Goal: Task Accomplishment & Management: Use online tool/utility

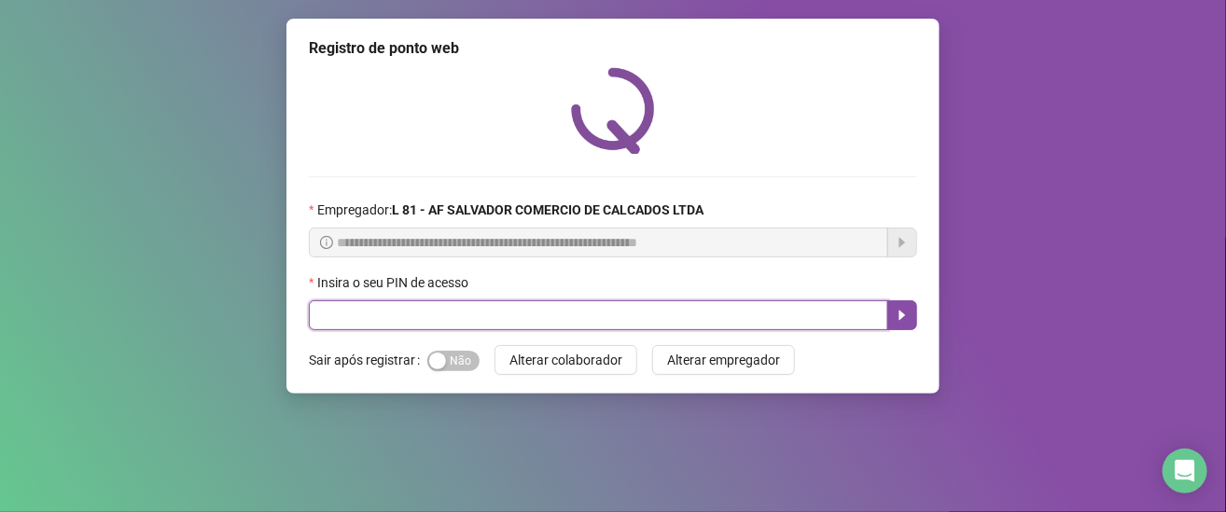
click at [483, 321] on input "text" at bounding box center [599, 316] width 580 height 30
type input "*****"
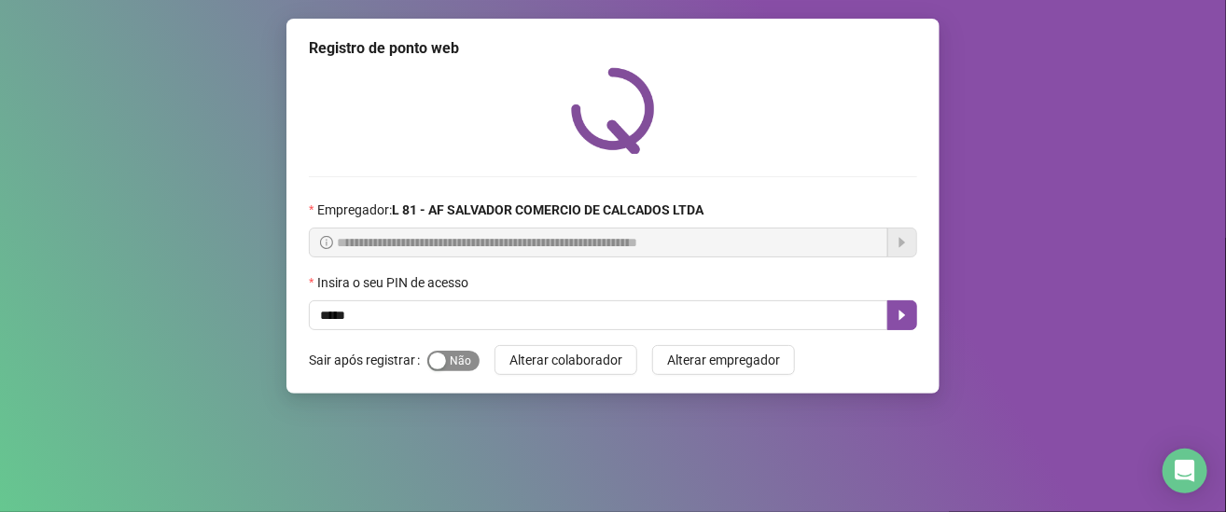
click at [455, 357] on span "Sim Não" at bounding box center [453, 361] width 52 height 21
click at [903, 323] on icon "caret-right" at bounding box center [902, 315] width 15 height 15
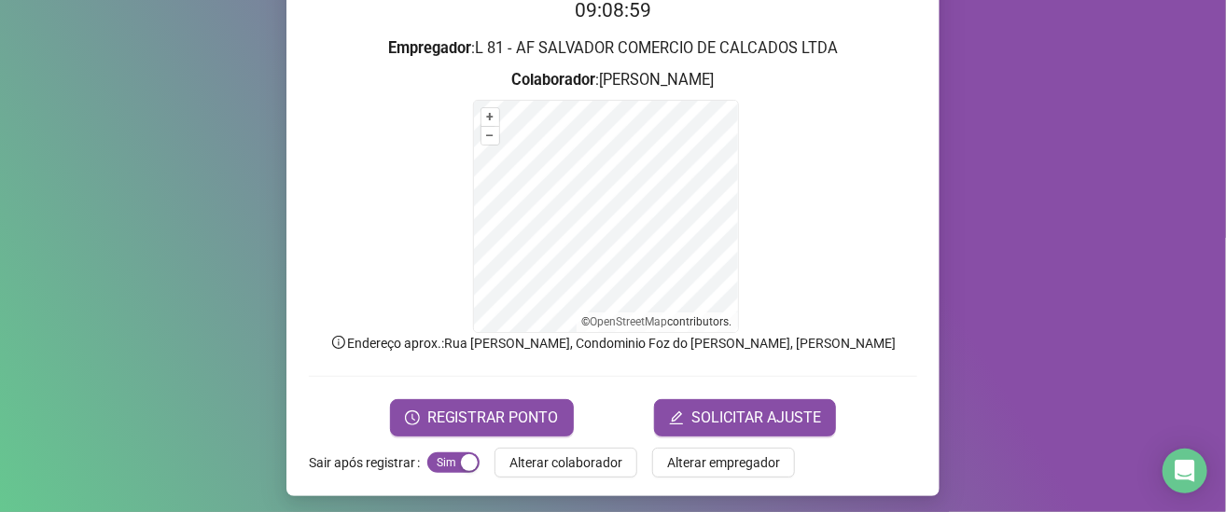
scroll to position [210, 0]
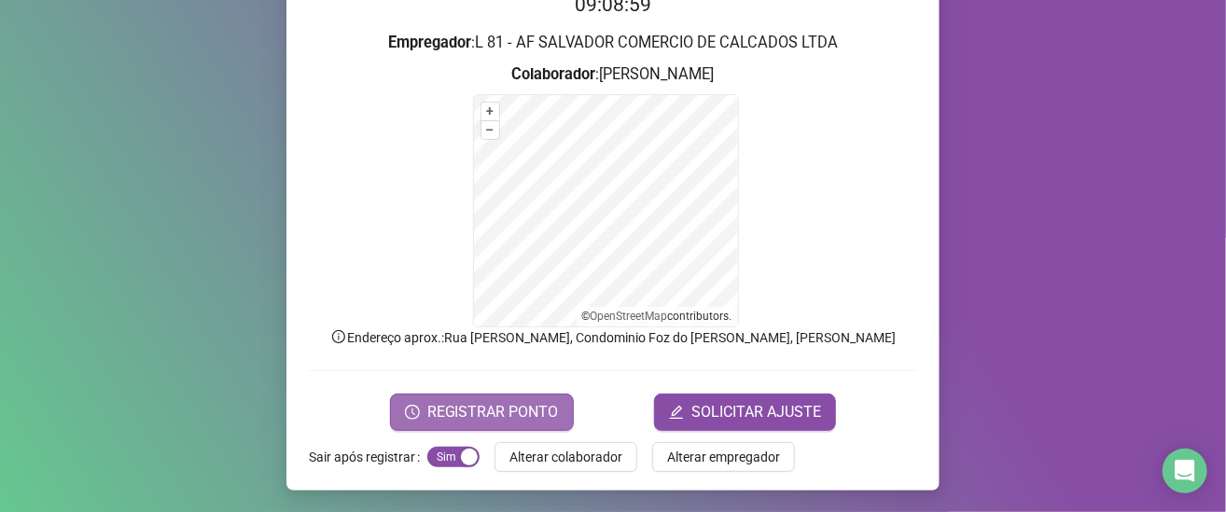
click at [477, 418] on span "REGISTRAR PONTO" at bounding box center [493, 412] width 132 height 22
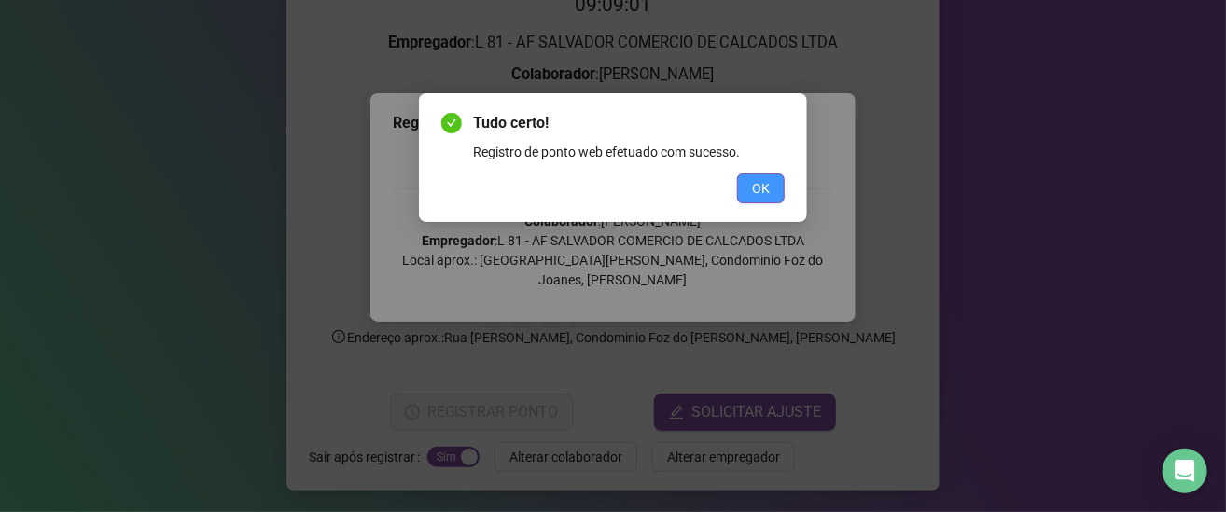
click at [769, 194] on span "OK" at bounding box center [761, 188] width 18 height 21
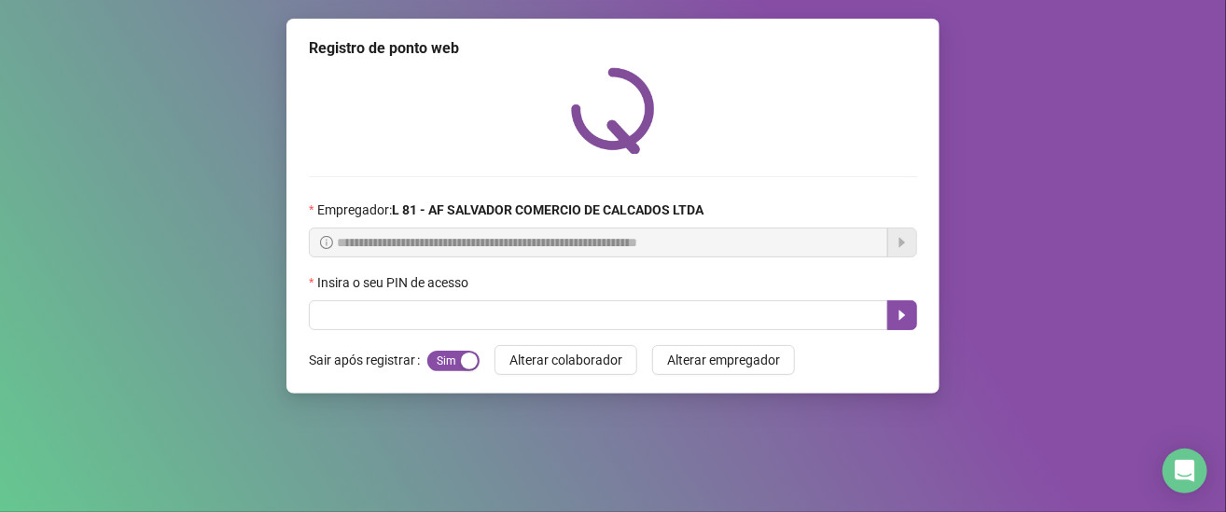
scroll to position [0, 0]
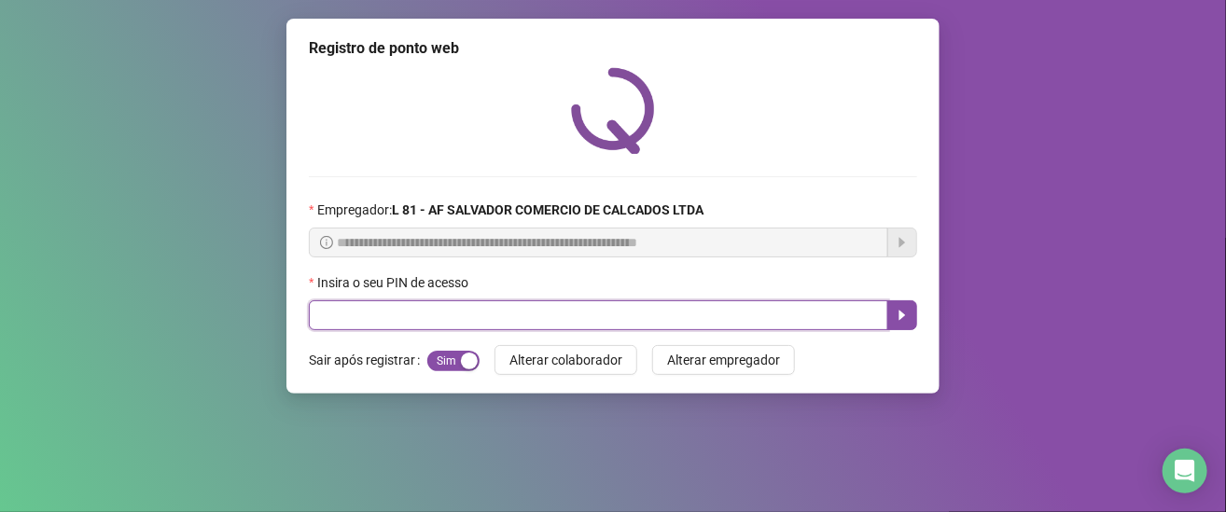
click at [442, 318] on input "text" at bounding box center [599, 316] width 580 height 30
type input "*****"
drag, startPoint x: 892, startPoint y: 321, endPoint x: 905, endPoint y: 310, distance: 17.2
click at [893, 321] on button "button" at bounding box center [903, 316] width 30 height 30
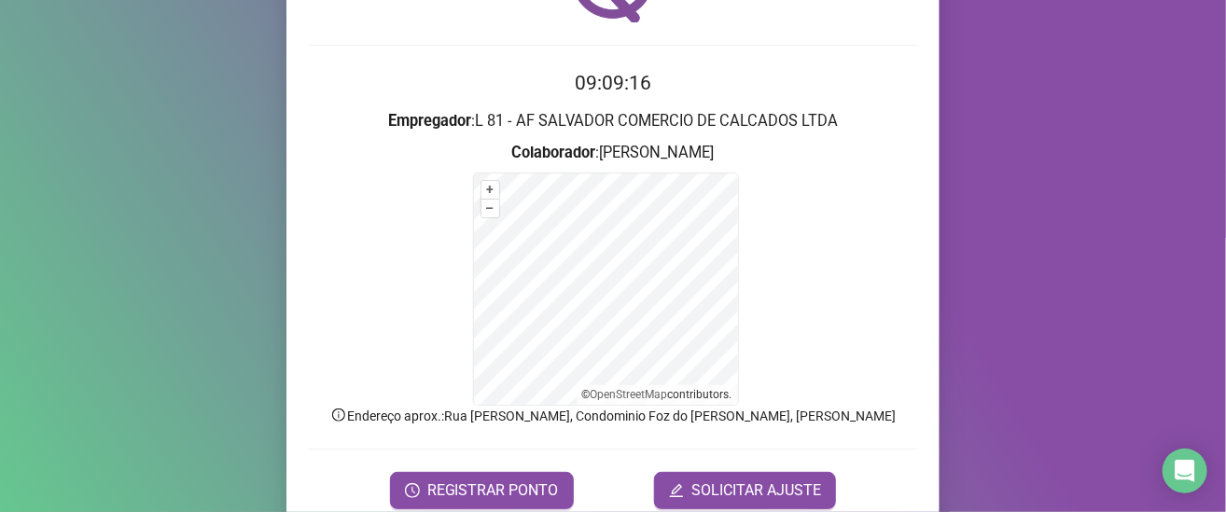
scroll to position [210, 0]
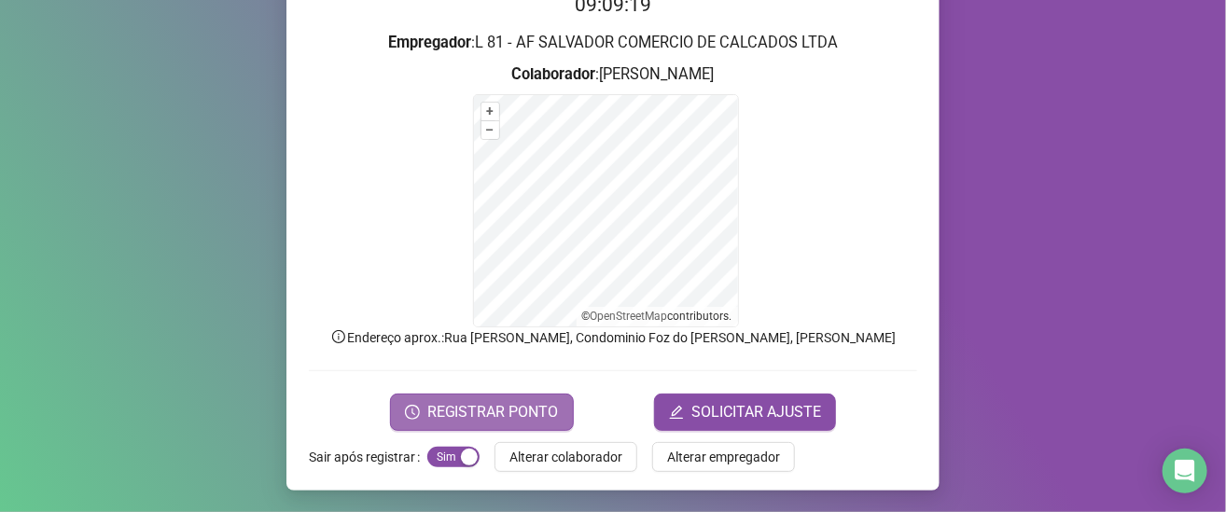
click at [466, 408] on span "REGISTRAR PONTO" at bounding box center [493, 412] width 132 height 22
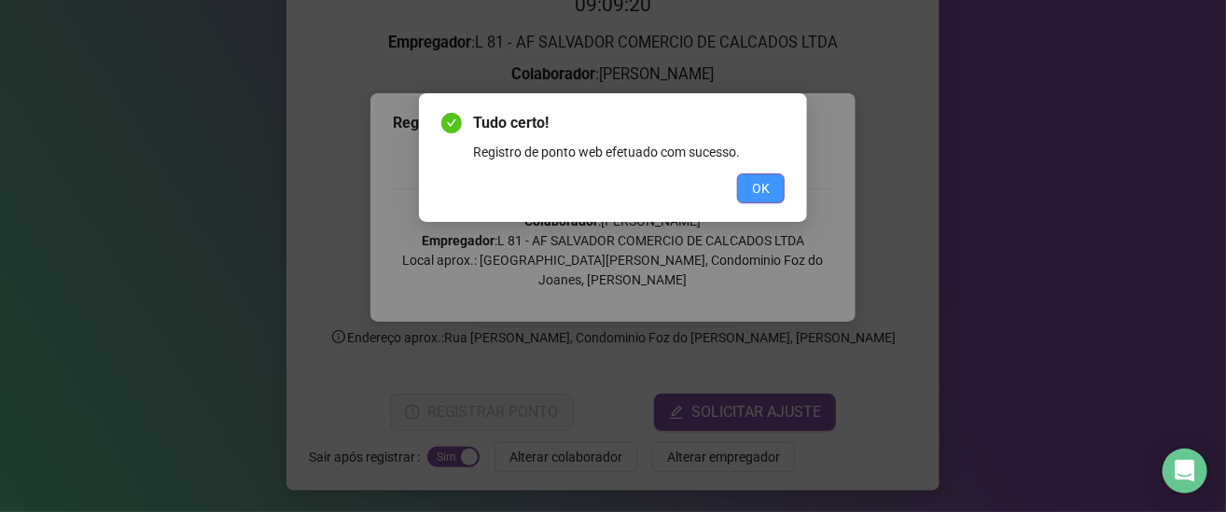
click at [763, 189] on span "OK" at bounding box center [761, 188] width 18 height 21
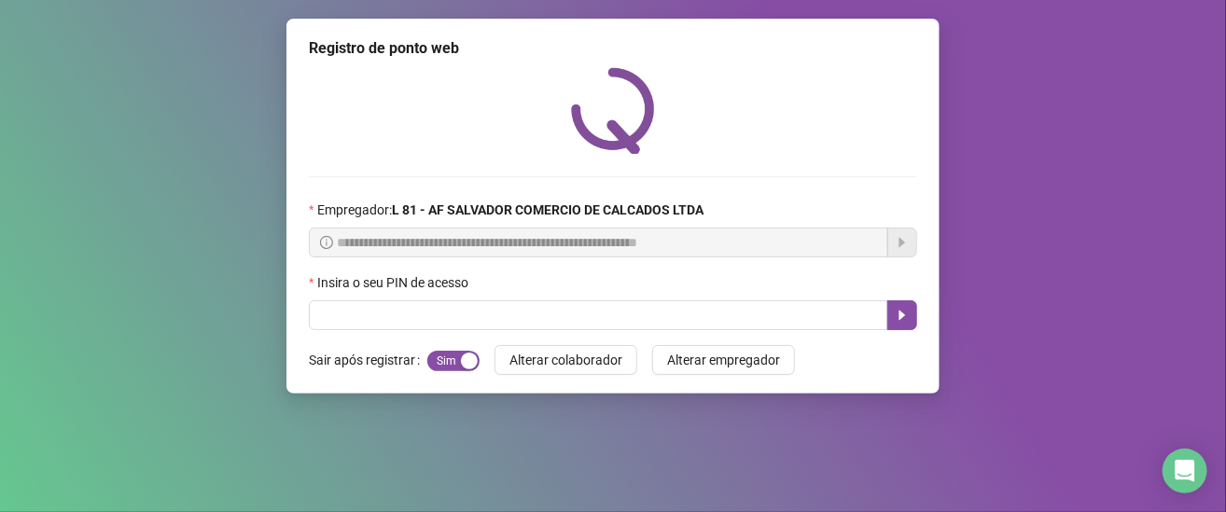
scroll to position [0, 0]
